Goal: Find specific page/section: Find specific page/section

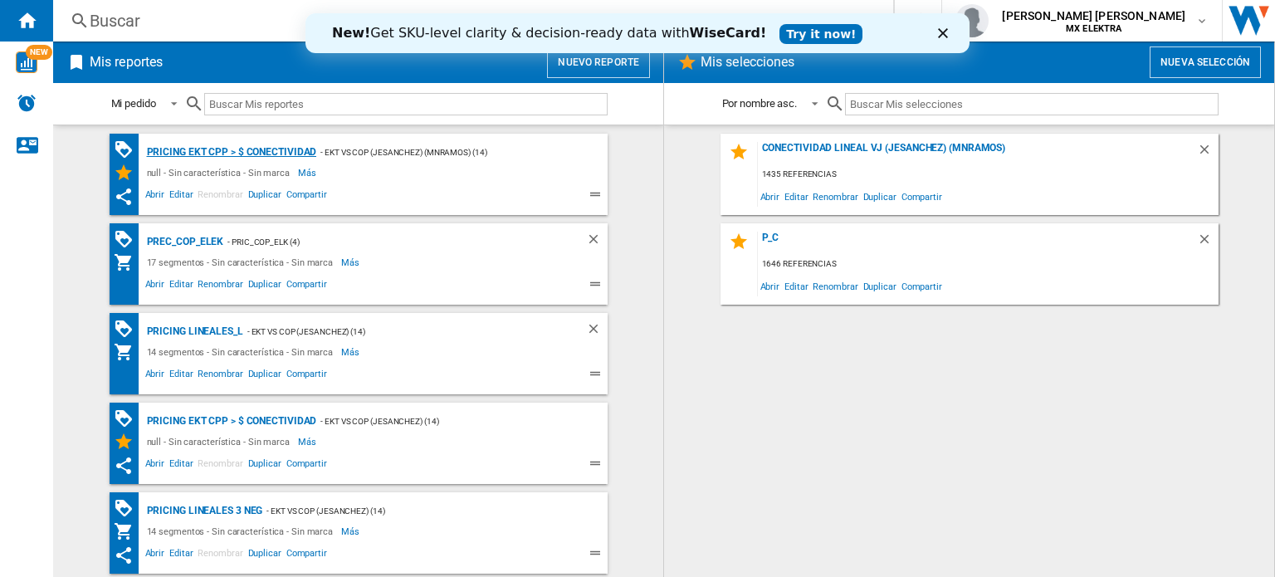
click at [244, 149] on div "Pricing EKT CPP > $ Conectividad" at bounding box center [230, 152] width 174 height 21
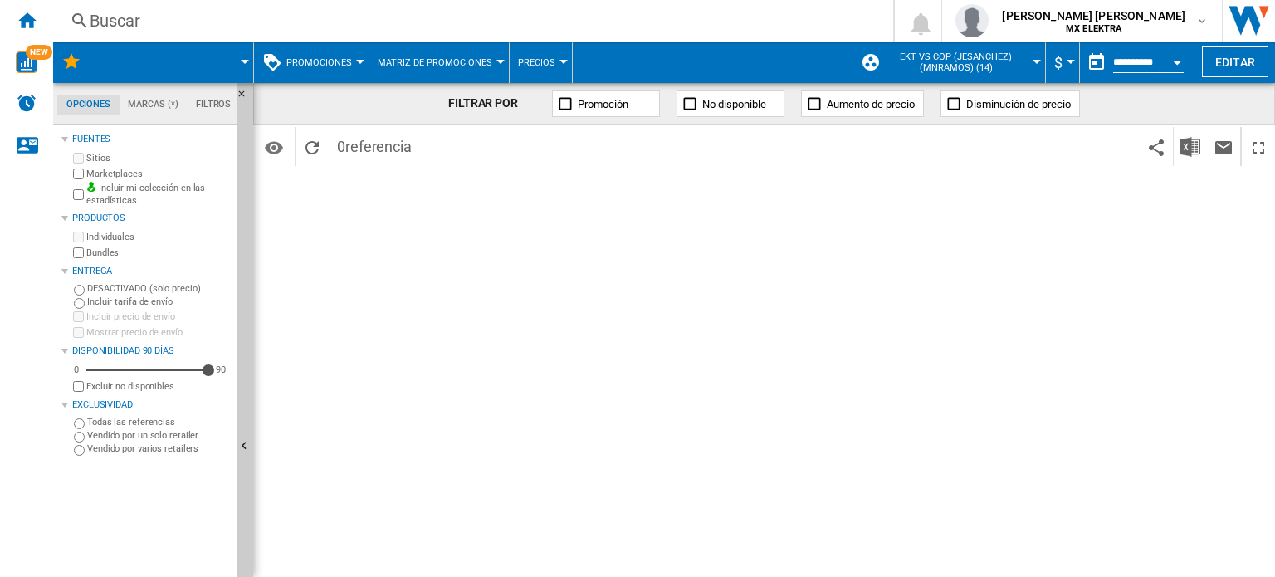
click at [238, 56] on span at bounding box center [178, 63] width 134 height 42
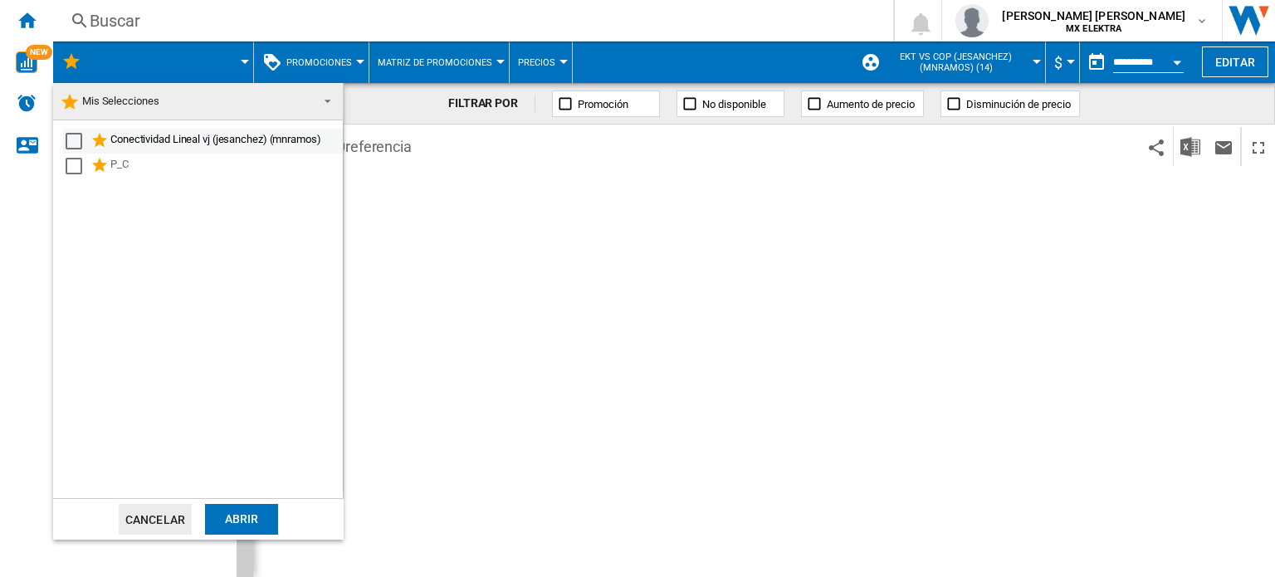
click at [80, 139] on div "Select" at bounding box center [74, 141] width 17 height 17
click at [238, 515] on div "Abrir" at bounding box center [241, 519] width 73 height 31
